Goal: Task Accomplishment & Management: Use online tool/utility

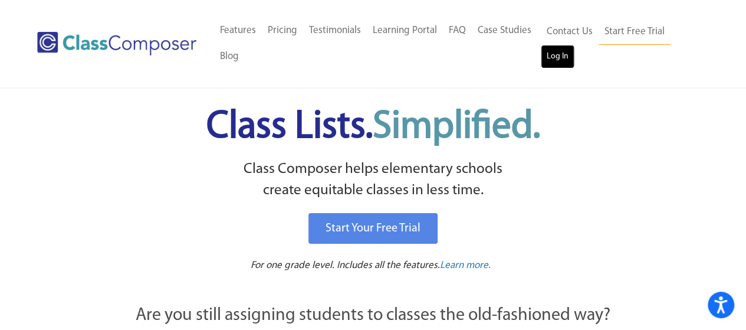
click at [563, 58] on link "Log In" at bounding box center [558, 57] width 34 height 24
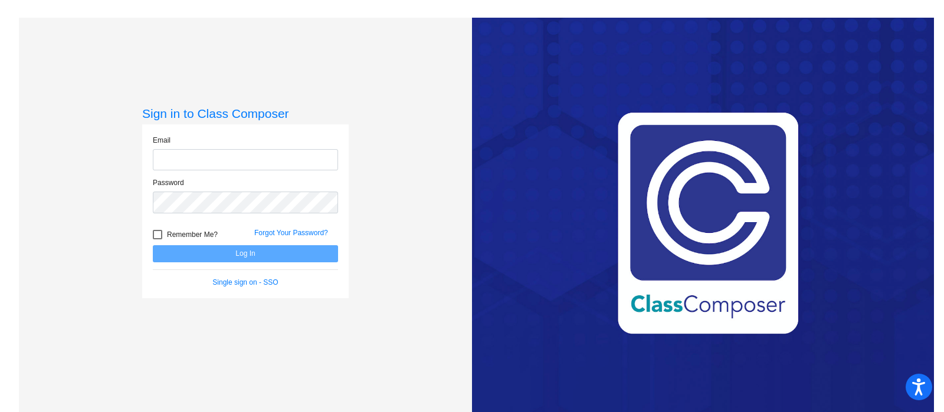
type input "[EMAIL_ADDRESS][DOMAIN_NAME]"
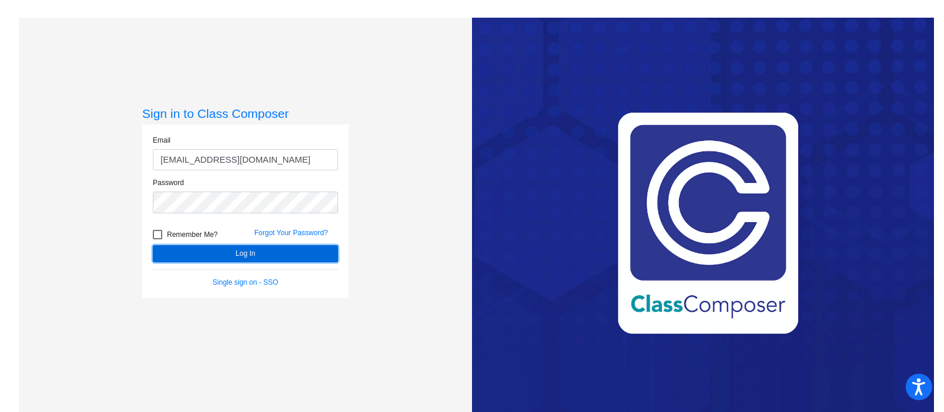
click at [242, 254] on button "Log In" at bounding box center [245, 253] width 185 height 17
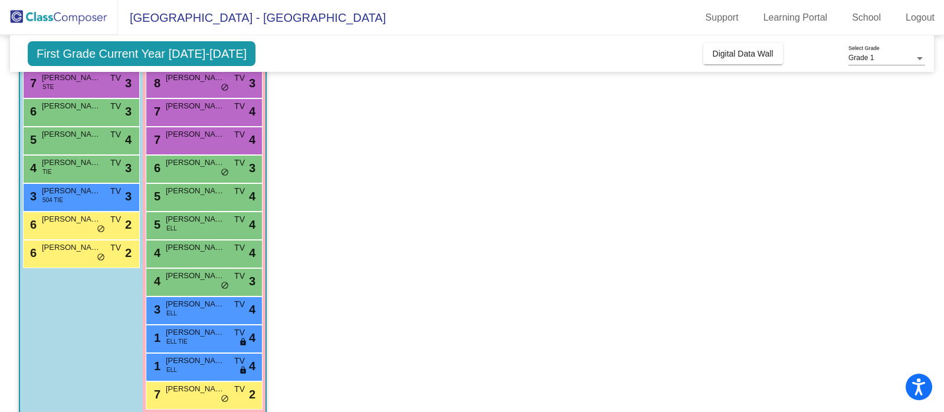
scroll to position [73, 0]
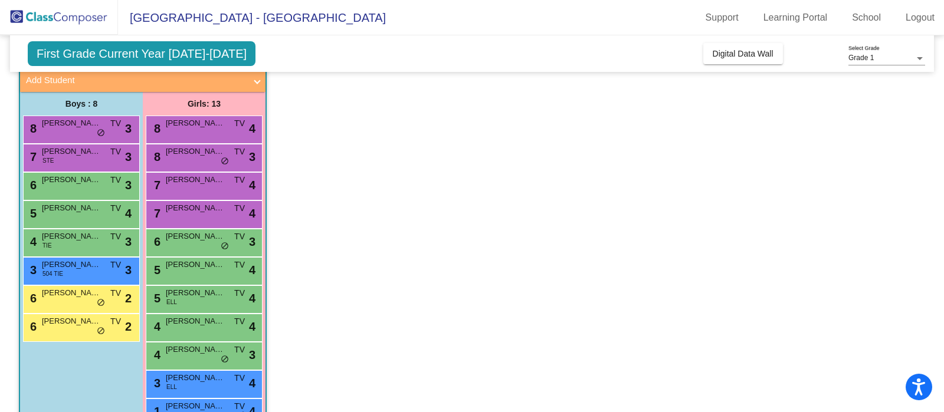
click at [219, 47] on span "First Grade Current Year [DATE]-[DATE]" at bounding box center [142, 53] width 228 height 25
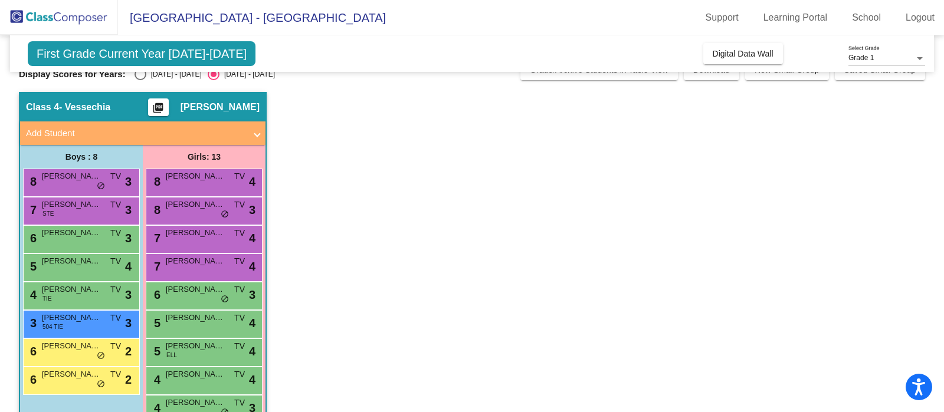
scroll to position [0, 0]
